Goal: Check status: Check status

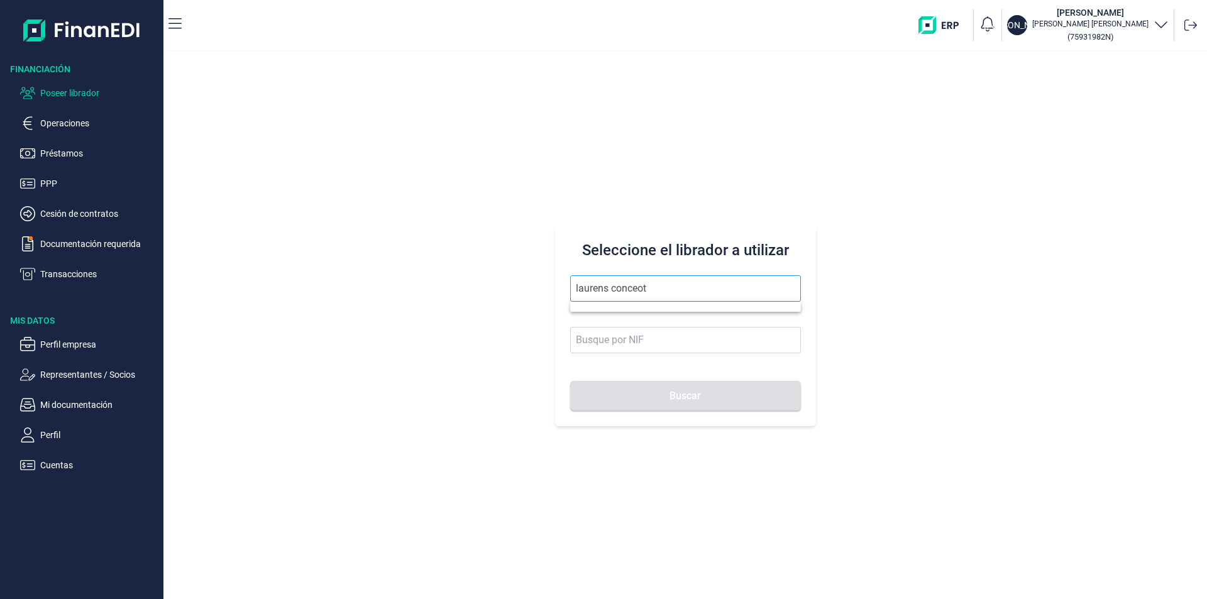
click at [651, 288] on input "laurens conceot" at bounding box center [685, 288] width 231 height 26
click at [570, 381] on button "Buscar" at bounding box center [685, 396] width 231 height 30
click at [653, 318] on li "LAURENS CONCEPTS SL" at bounding box center [685, 319] width 231 height 25
type input "LAURENS CONCEPTS SL"
type input "B66109042"
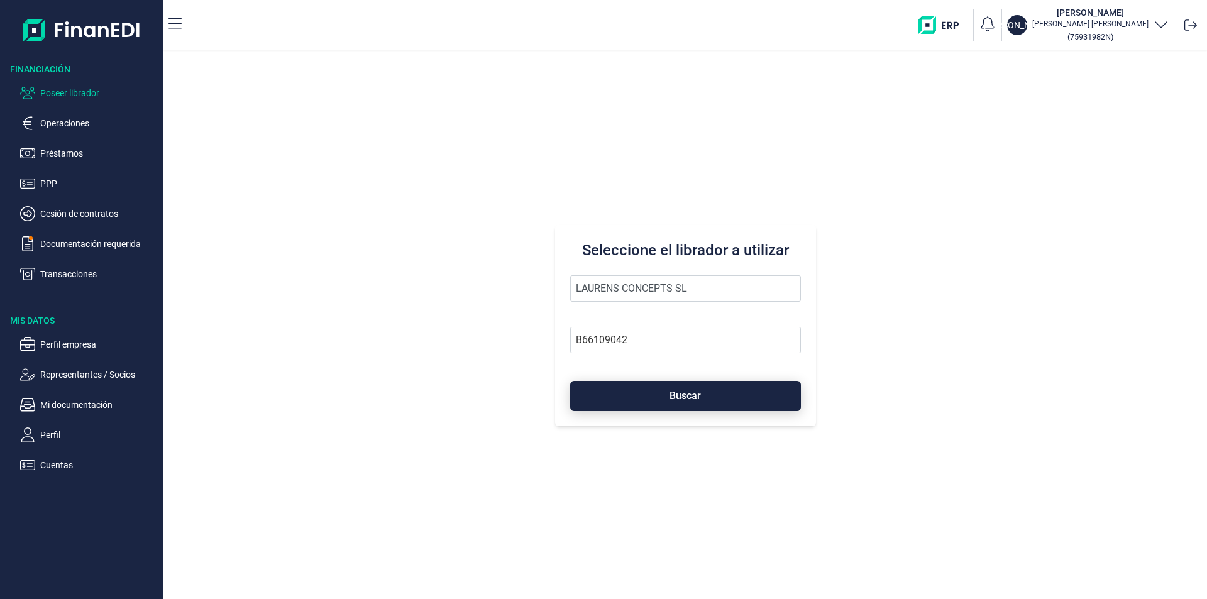
click at [649, 388] on button "Buscar" at bounding box center [685, 396] width 231 height 30
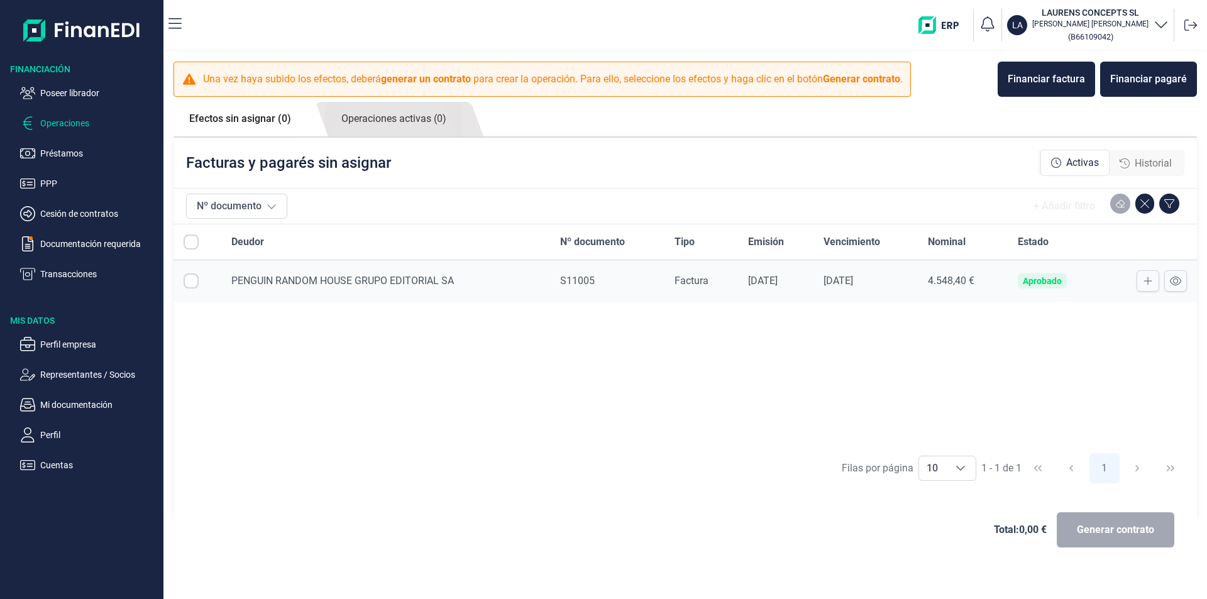
checkbox input "true"
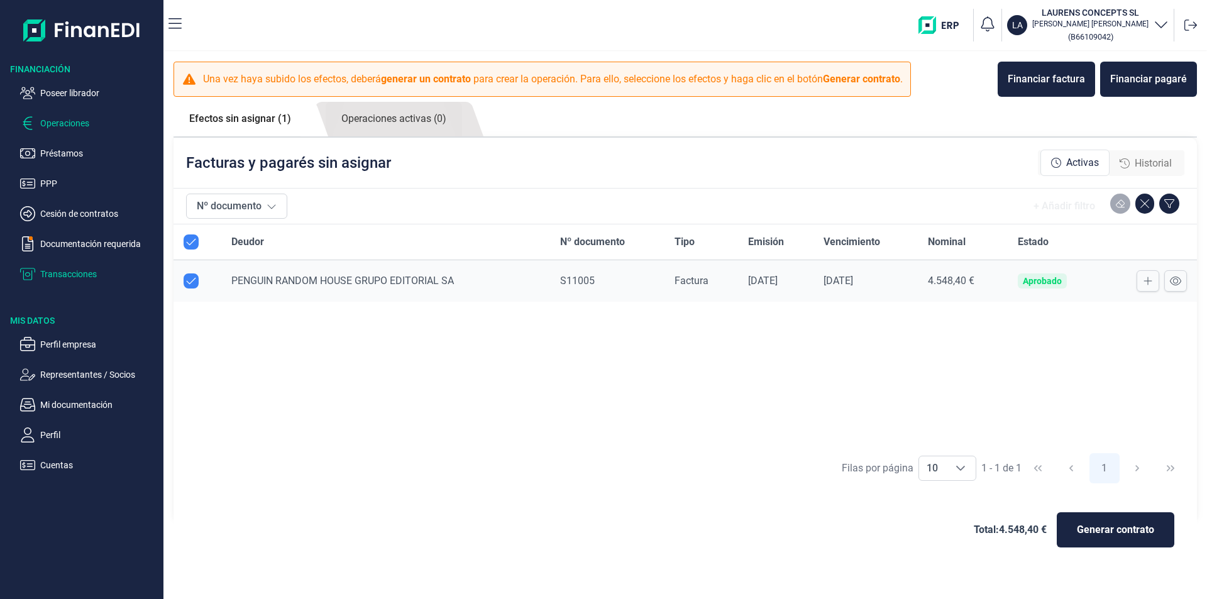
click at [75, 276] on p "Transacciones" at bounding box center [99, 274] width 118 height 15
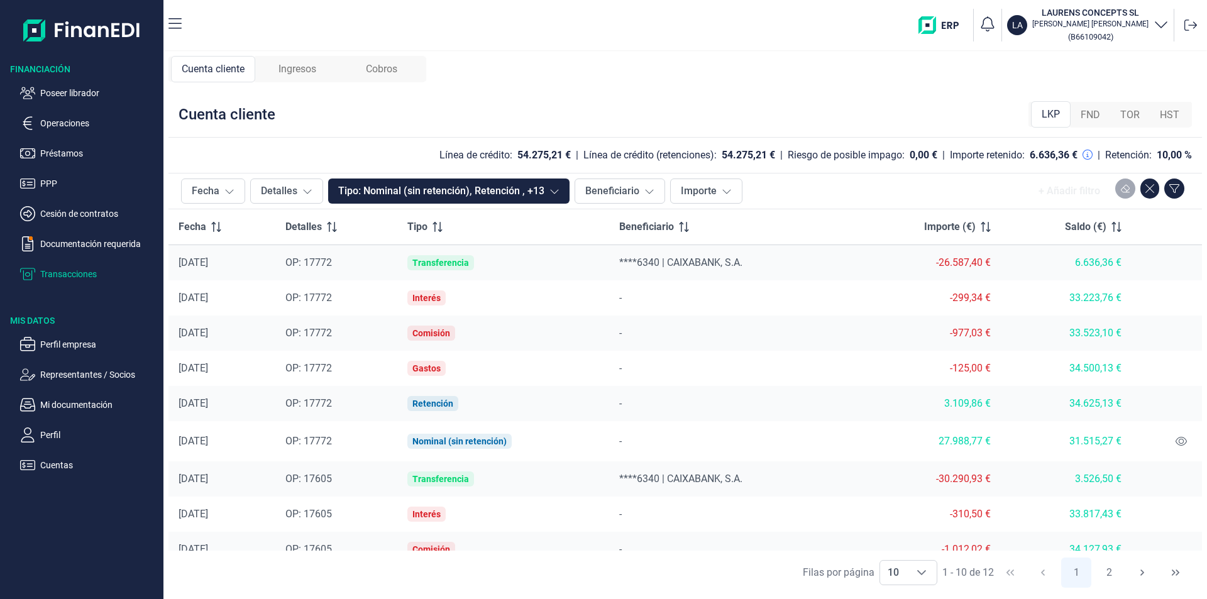
click at [1095, 118] on span "FND" at bounding box center [1090, 114] width 19 height 15
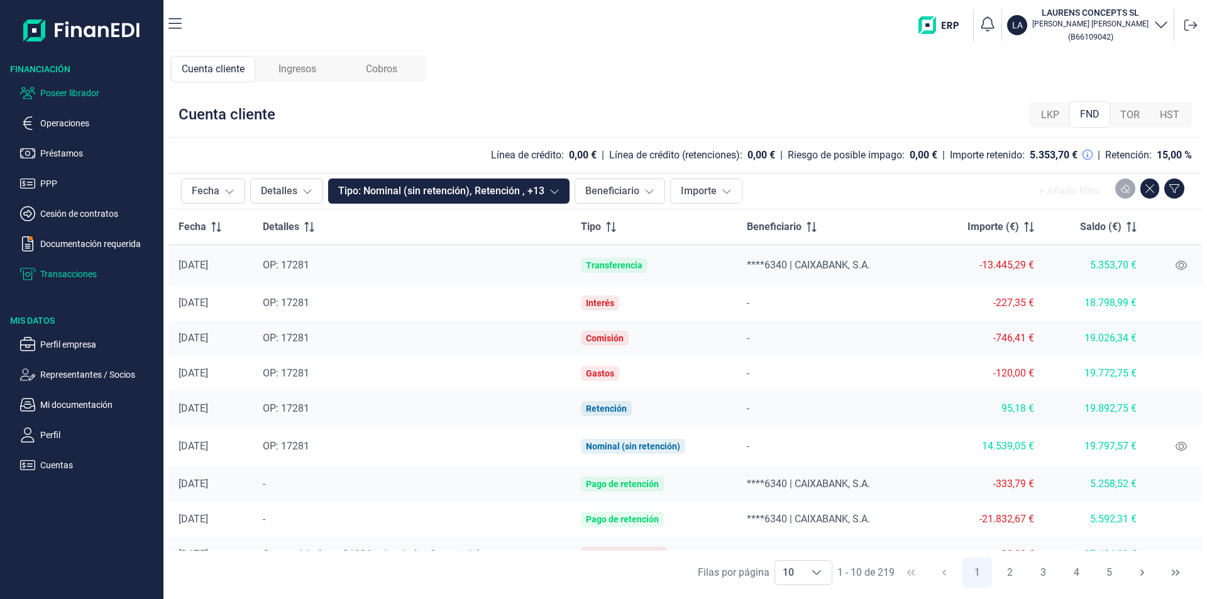
click at [99, 92] on p "Poseer librador" at bounding box center [99, 92] width 118 height 15
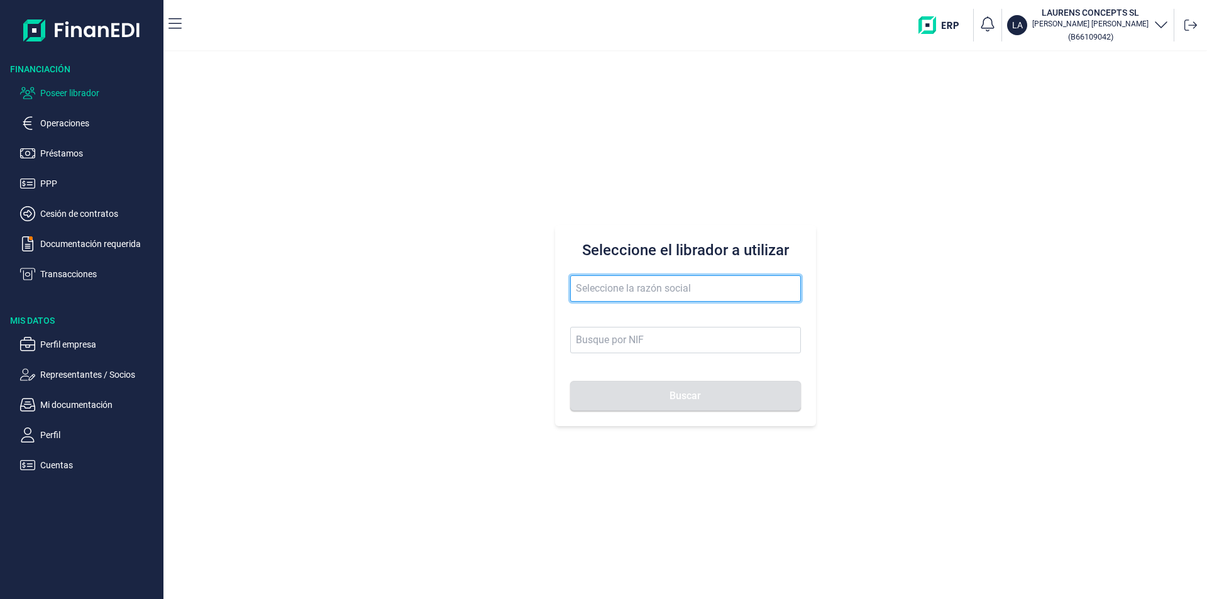
click at [602, 283] on input "text" at bounding box center [685, 288] width 231 height 26
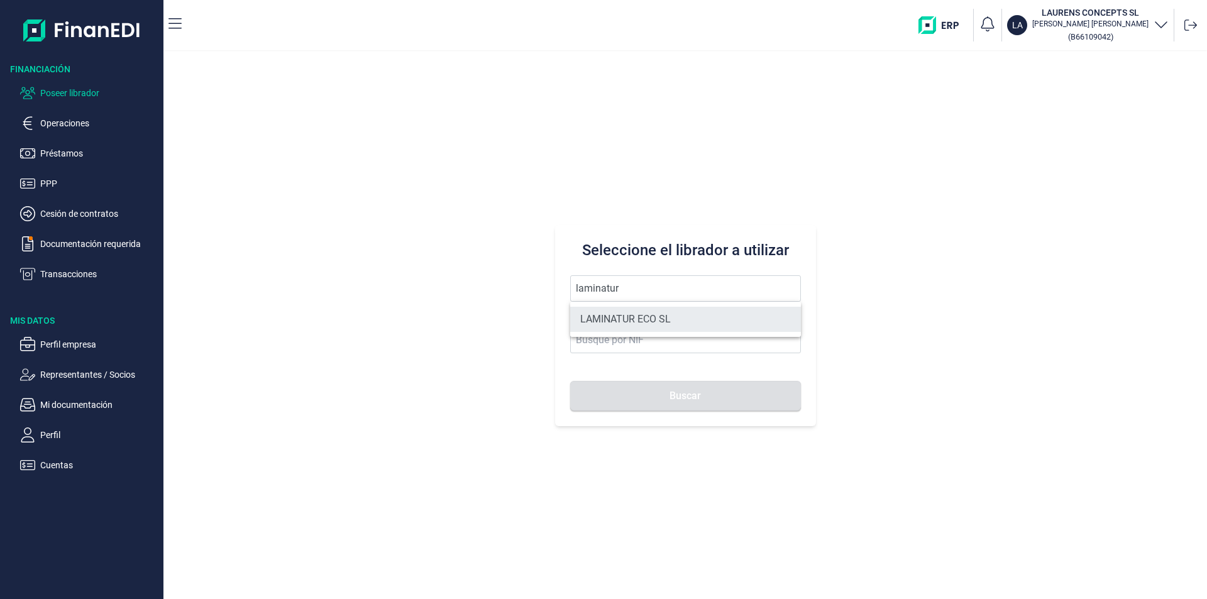
drag, startPoint x: 628, startPoint y: 316, endPoint x: 635, endPoint y: 329, distance: 14.9
click at [628, 315] on li "LAMINATUR ECO SL" at bounding box center [685, 319] width 231 height 25
type input "LAMINATUR ECO SL"
type input "B19567312"
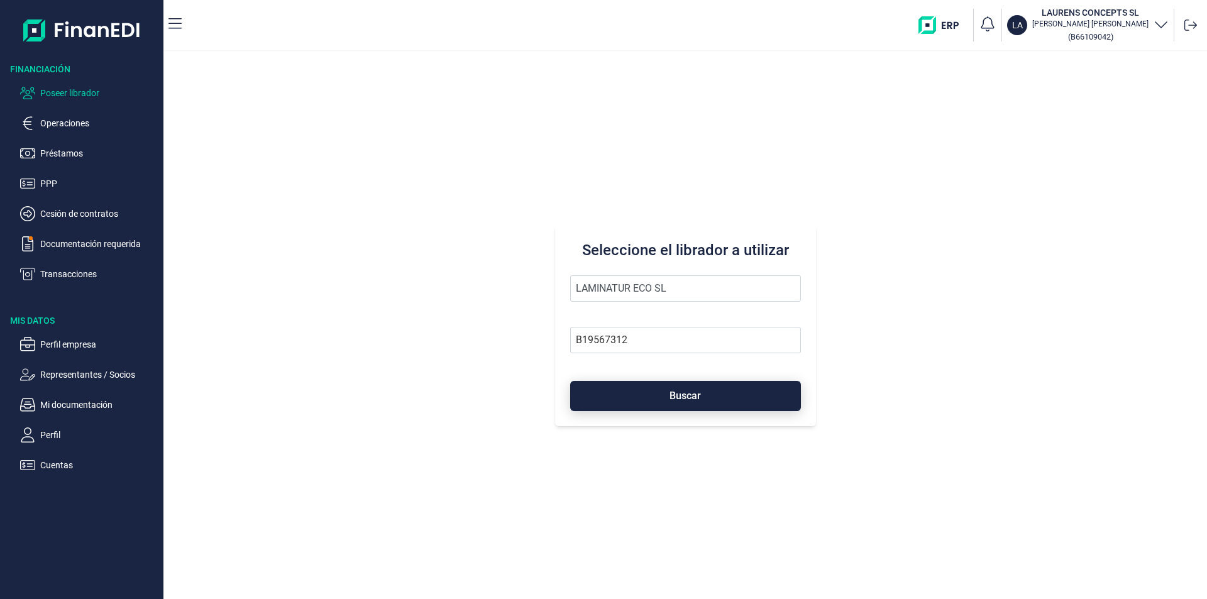
click at [662, 395] on button "Buscar" at bounding box center [685, 396] width 231 height 30
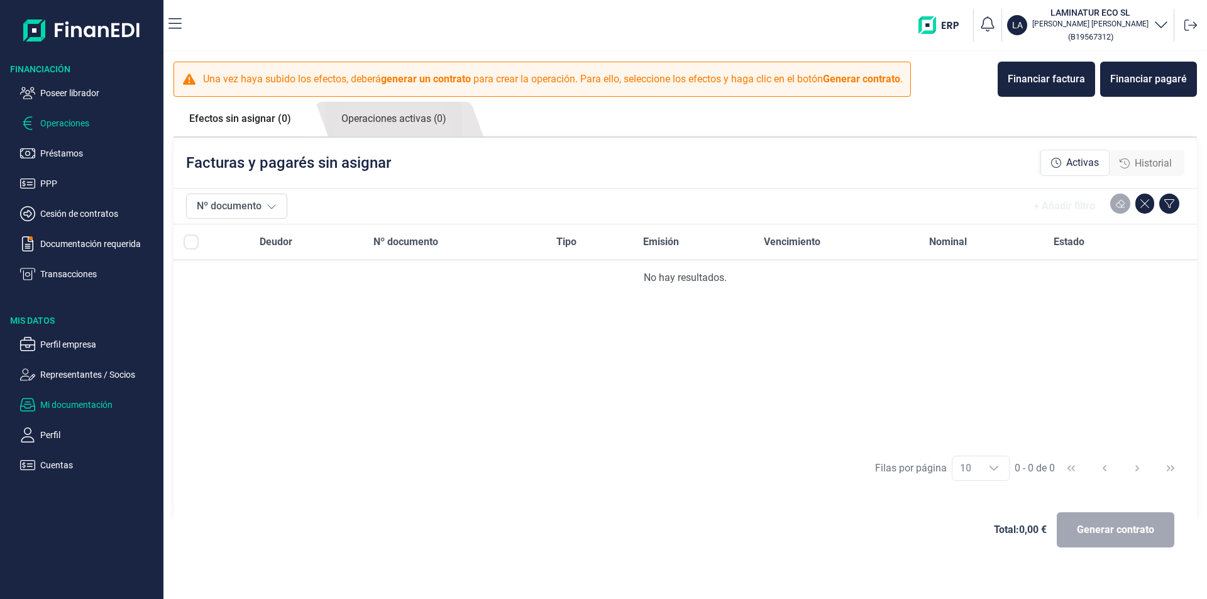
click at [77, 405] on p "Mi documentación" at bounding box center [99, 404] width 118 height 15
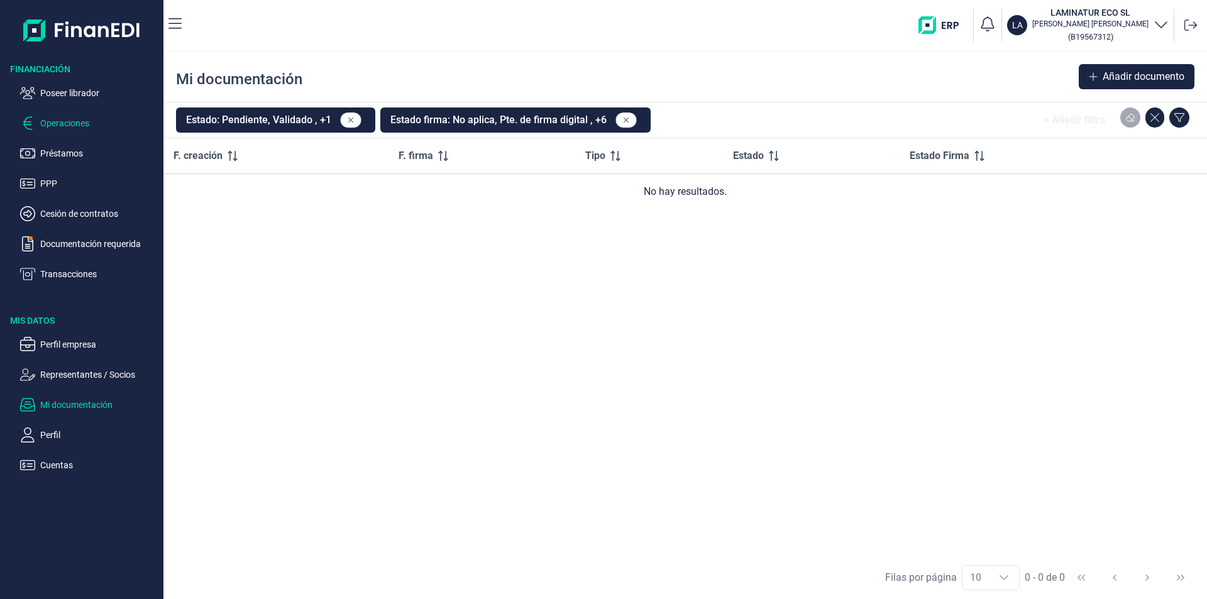
click at [68, 122] on p "Operaciones" at bounding box center [99, 123] width 118 height 15
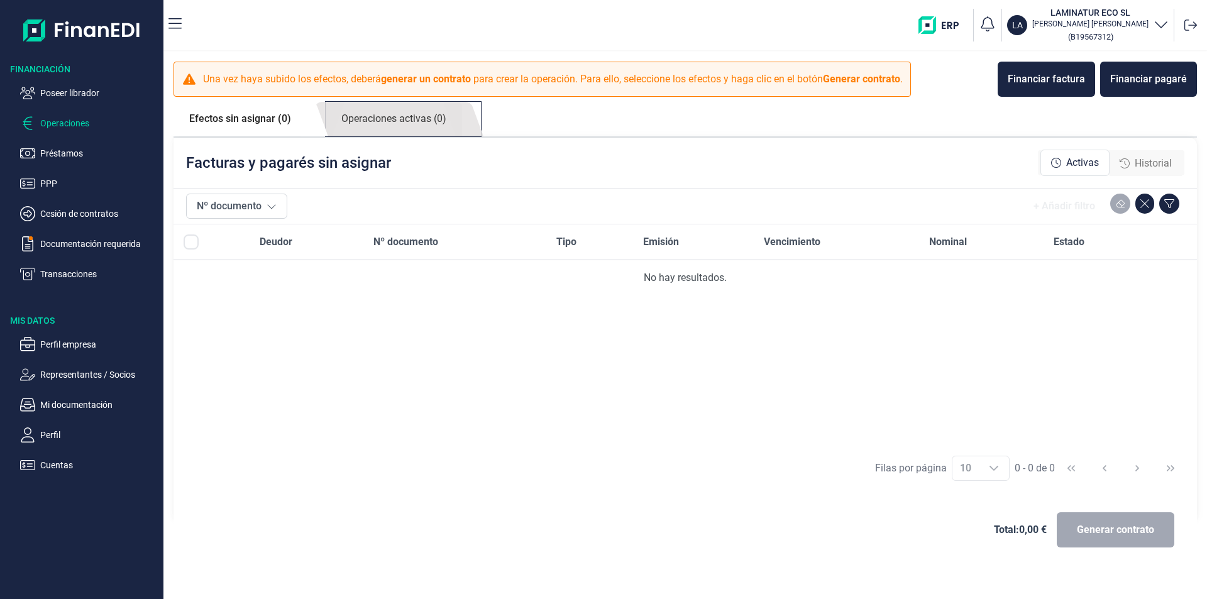
click at [414, 121] on link "Operaciones activas (0)" at bounding box center [394, 119] width 136 height 35
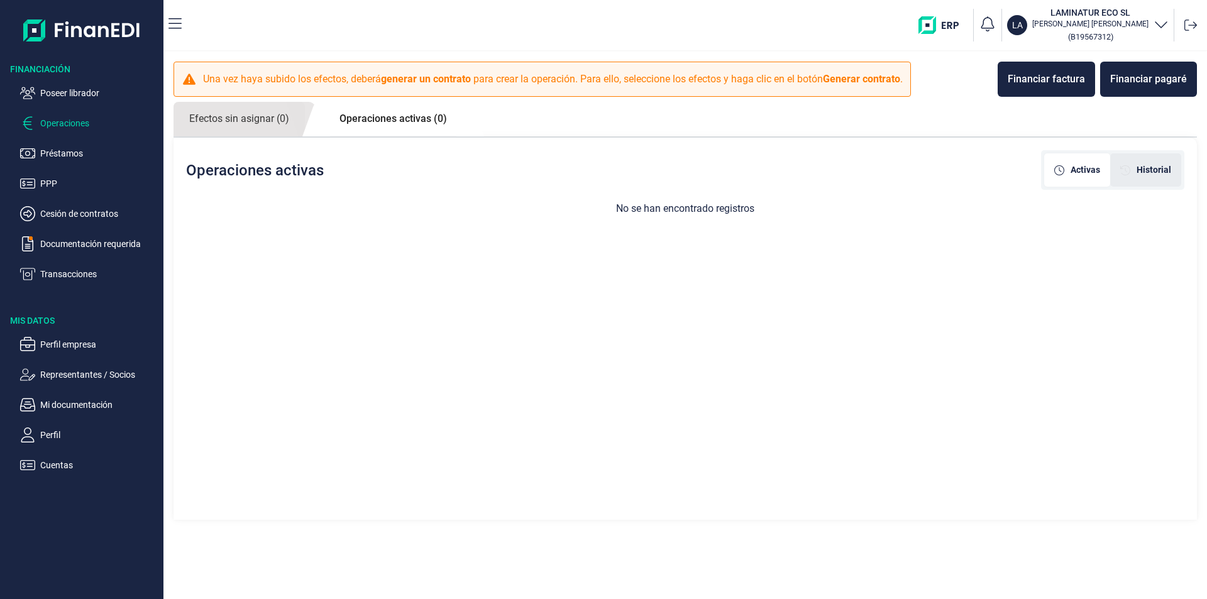
click at [1144, 172] on span "Historial" at bounding box center [1153, 169] width 35 height 13
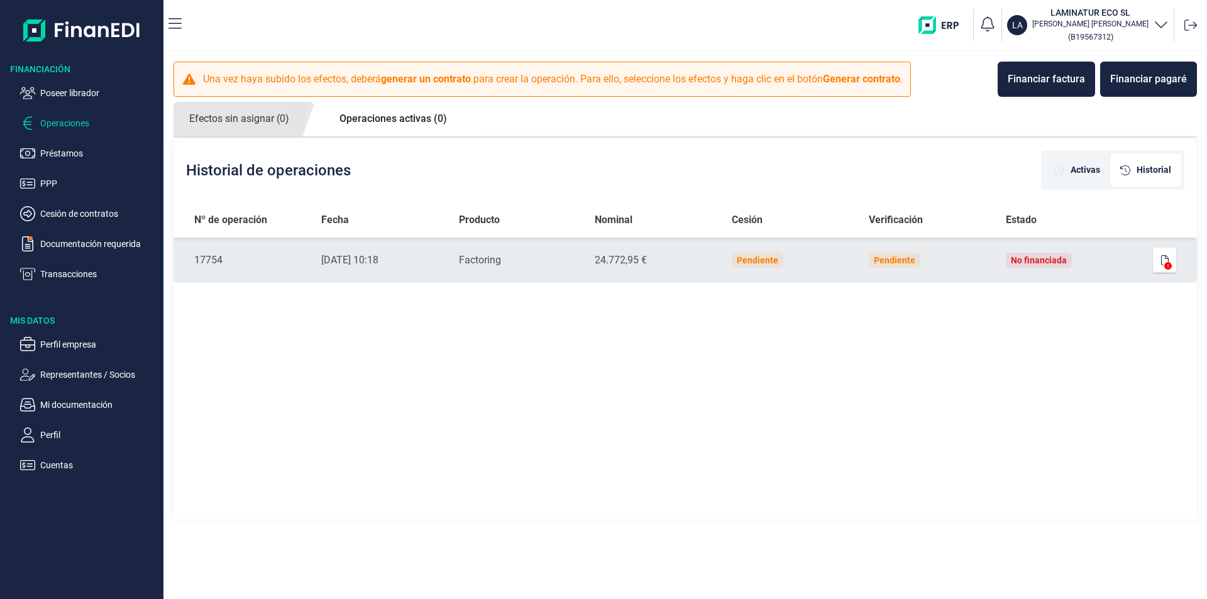
click at [1130, 264] on td "No financiada" at bounding box center [1065, 260] width 138 height 45
click at [1162, 257] on icon "button" at bounding box center [1165, 260] width 8 height 10
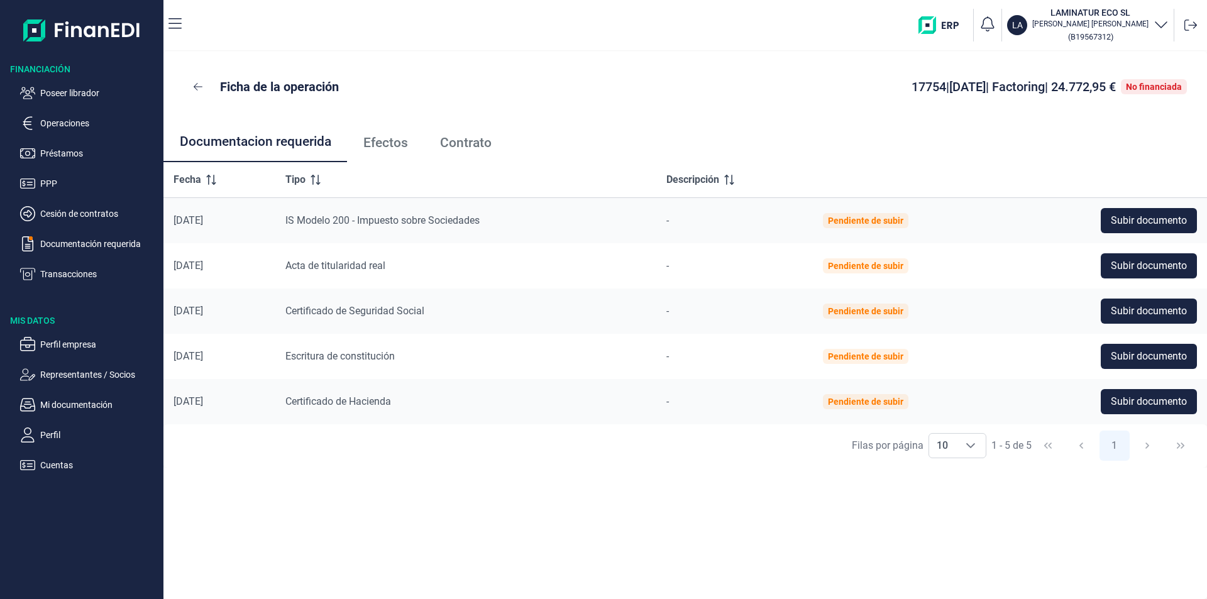
click at [387, 147] on span "Efectos" at bounding box center [385, 142] width 45 height 13
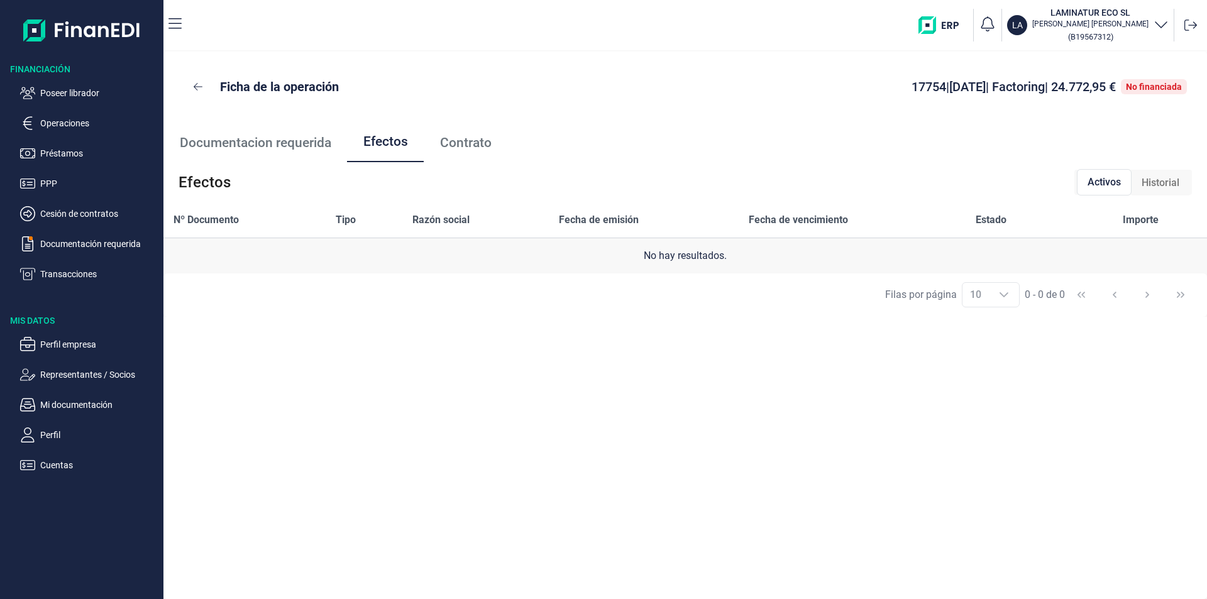
click at [1155, 179] on span "Historial" at bounding box center [1161, 182] width 38 height 15
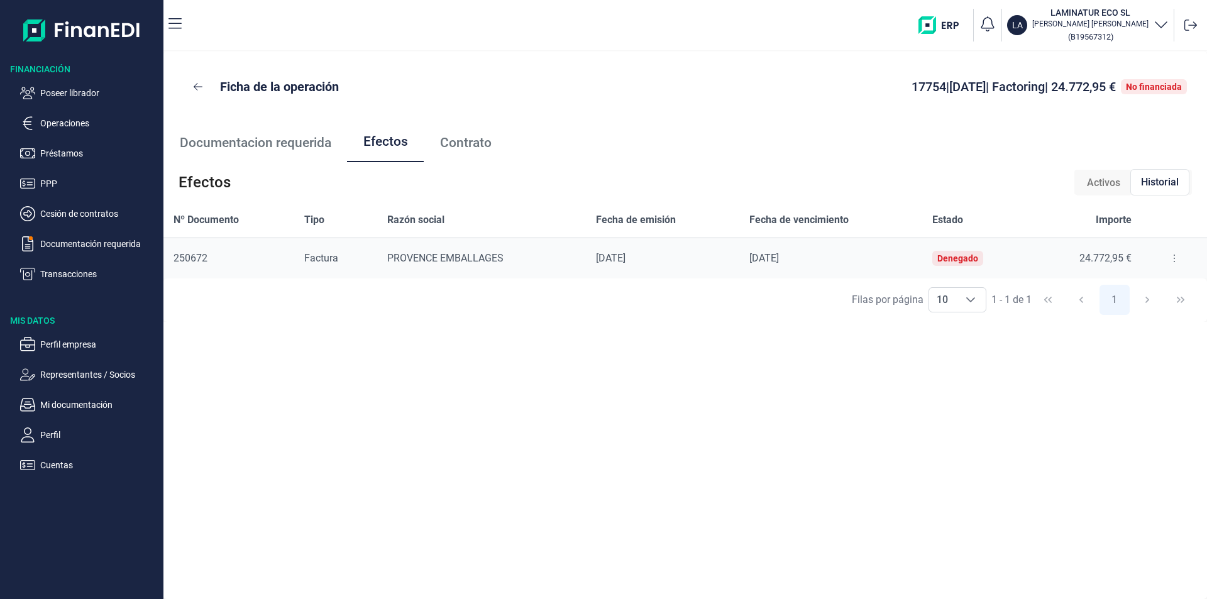
click at [1174, 258] on icon at bounding box center [1174, 259] width 1 height 8
click at [1140, 290] on span "Detalles efecto" at bounding box center [1132, 289] width 57 height 13
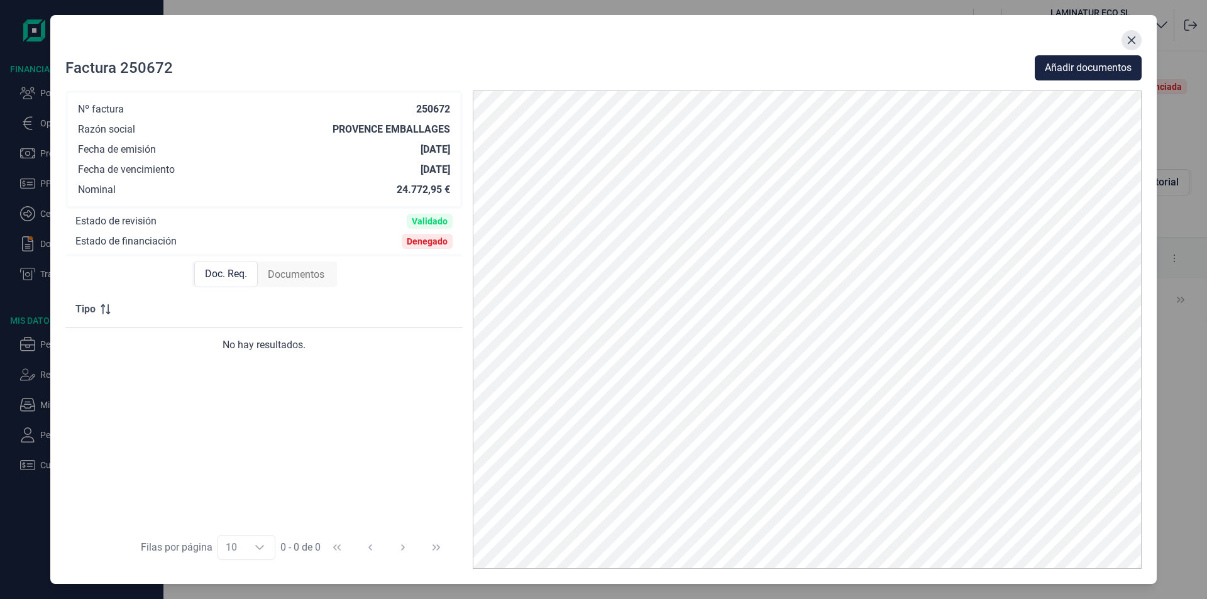
click at [1130, 40] on icon "Close" at bounding box center [1132, 40] width 8 height 8
